Goal: Navigation & Orientation: Go to known website

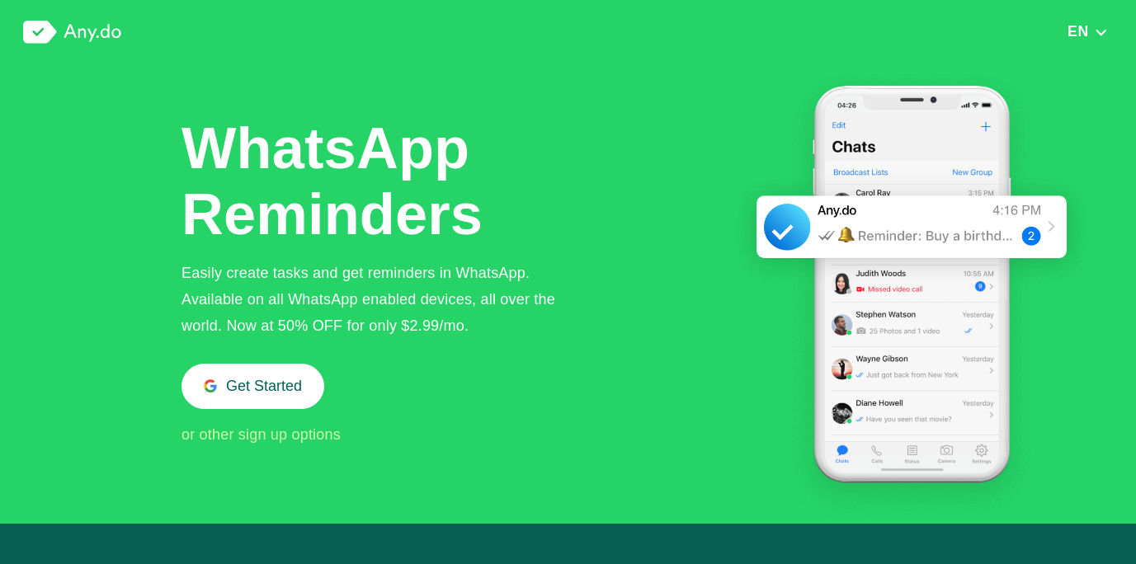
click at [77, 39] on img at bounding box center [72, 32] width 98 height 23
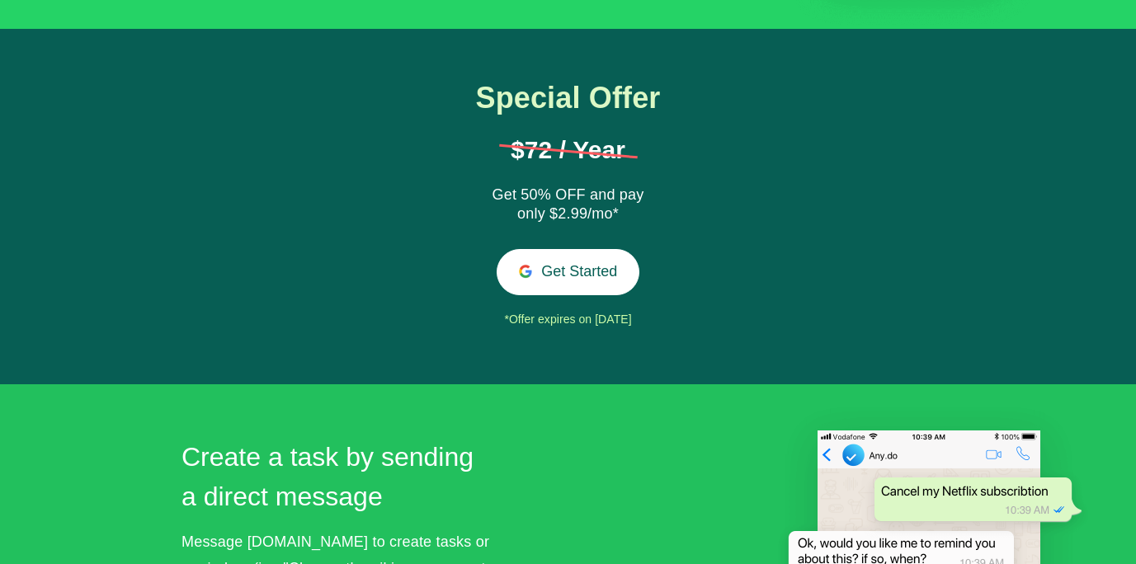
scroll to position [908, 0]
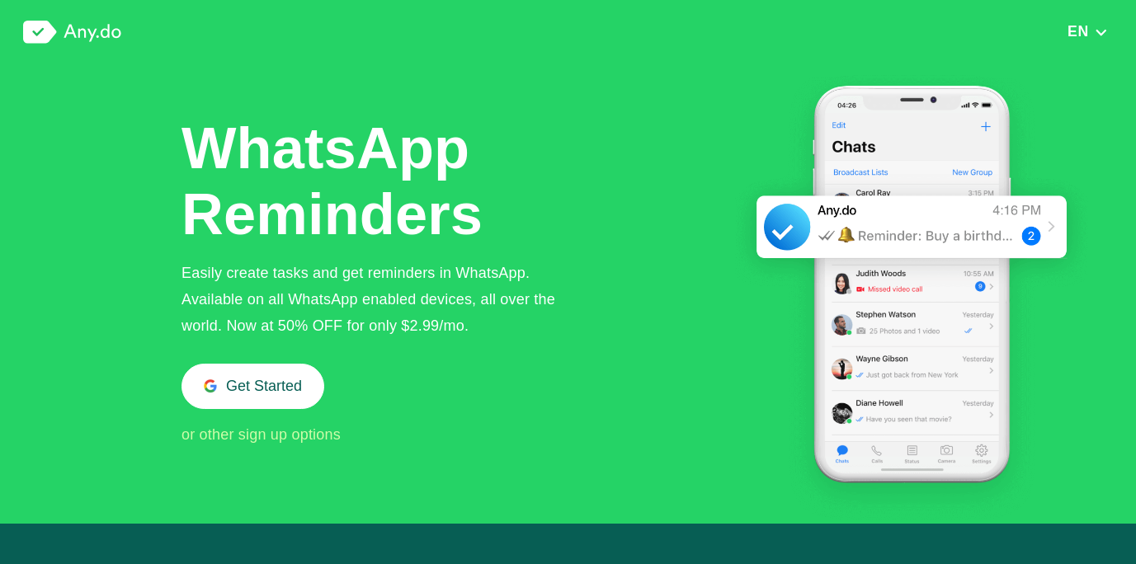
click at [290, 432] on span "or other sign up options" at bounding box center [261, 435] width 159 height 17
click at [70, 16] on div "EN English Arabic Deutsche Español French Hindi Italian Portuguese (Brazil) Rus…" at bounding box center [568, 32] width 1136 height 64
click at [73, 36] on img at bounding box center [72, 32] width 98 height 23
click at [36, 30] on img at bounding box center [72, 32] width 98 height 23
